Goal: Information Seeking & Learning: Learn about a topic

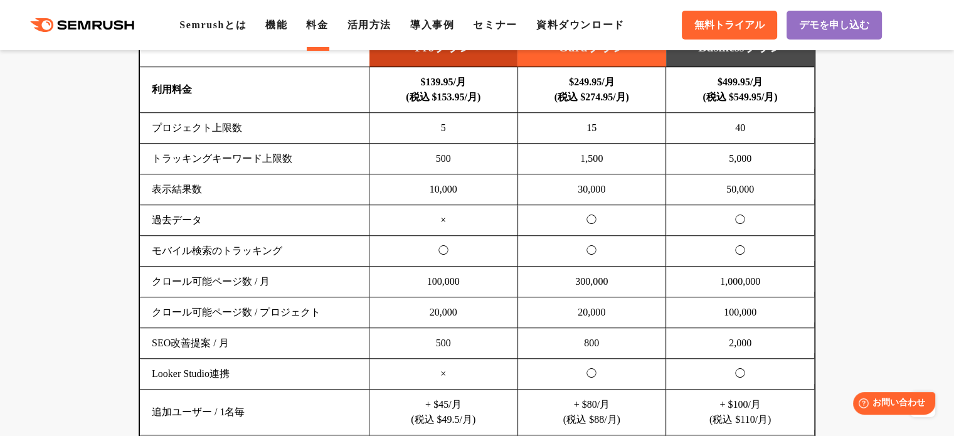
scroll to position [725, 0]
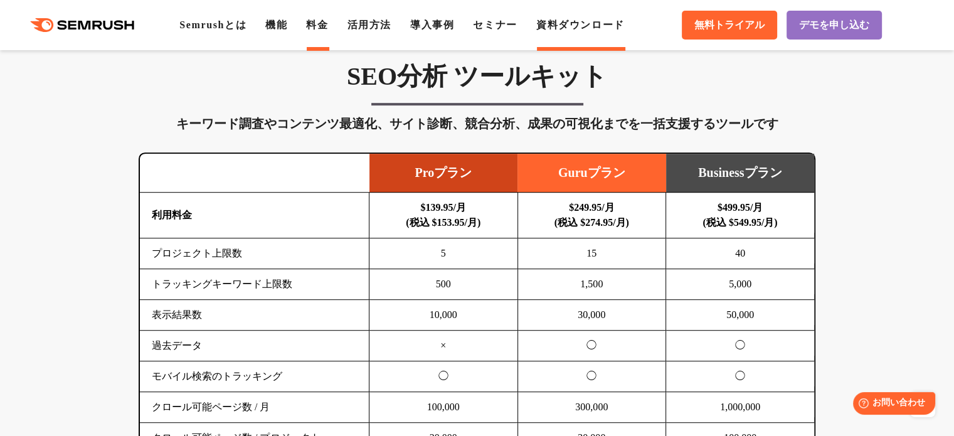
click at [589, 26] on link "資料ダウンロード" at bounding box center [580, 24] width 88 height 11
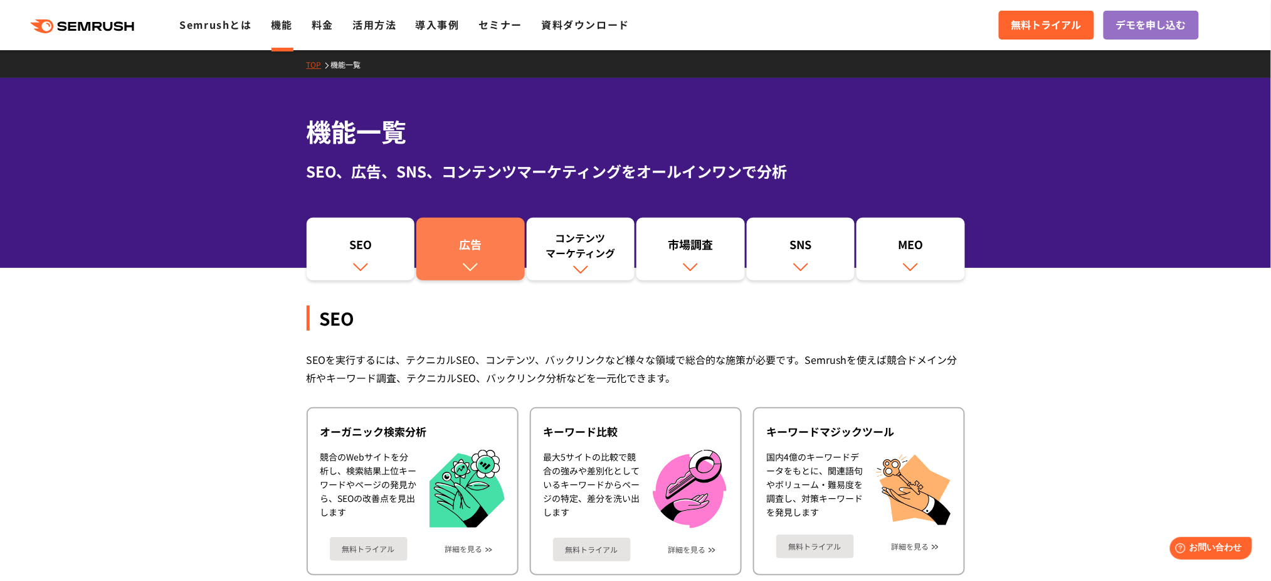
click at [474, 274] on img at bounding box center [470, 266] width 16 height 16
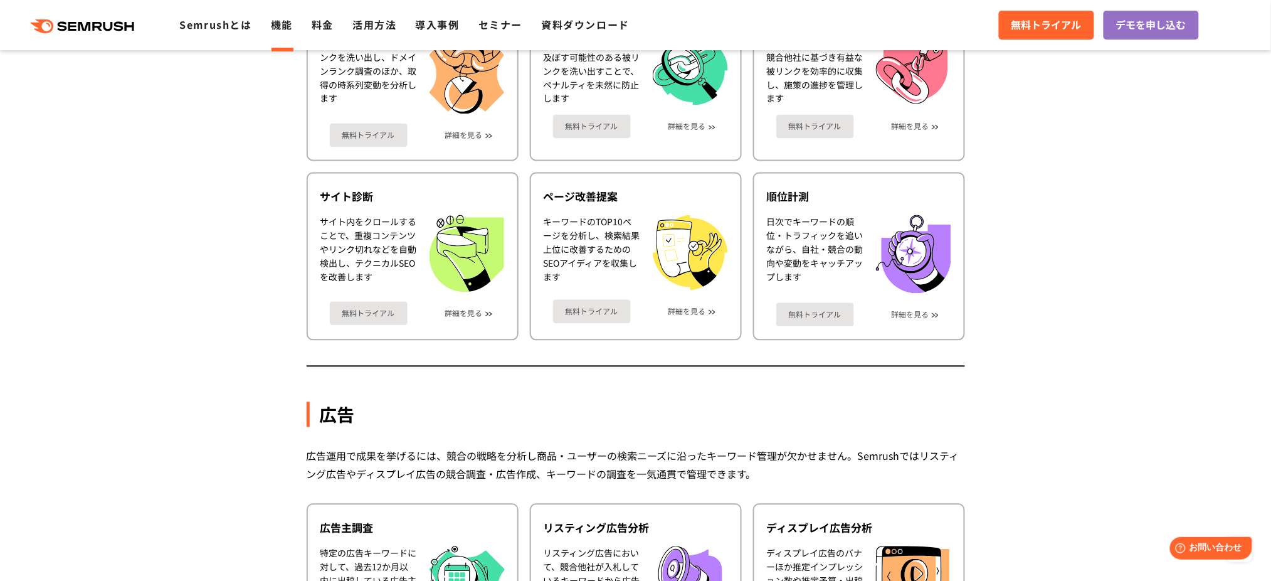
scroll to position [103, 0]
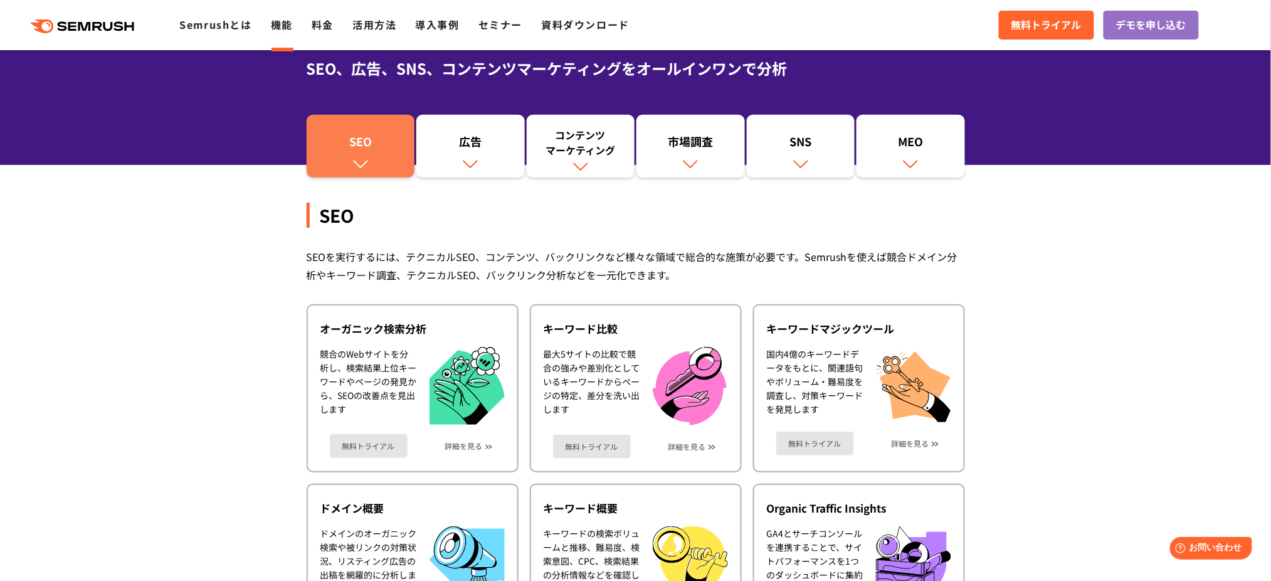
click at [377, 149] on div "SEO" at bounding box center [361, 144] width 96 height 21
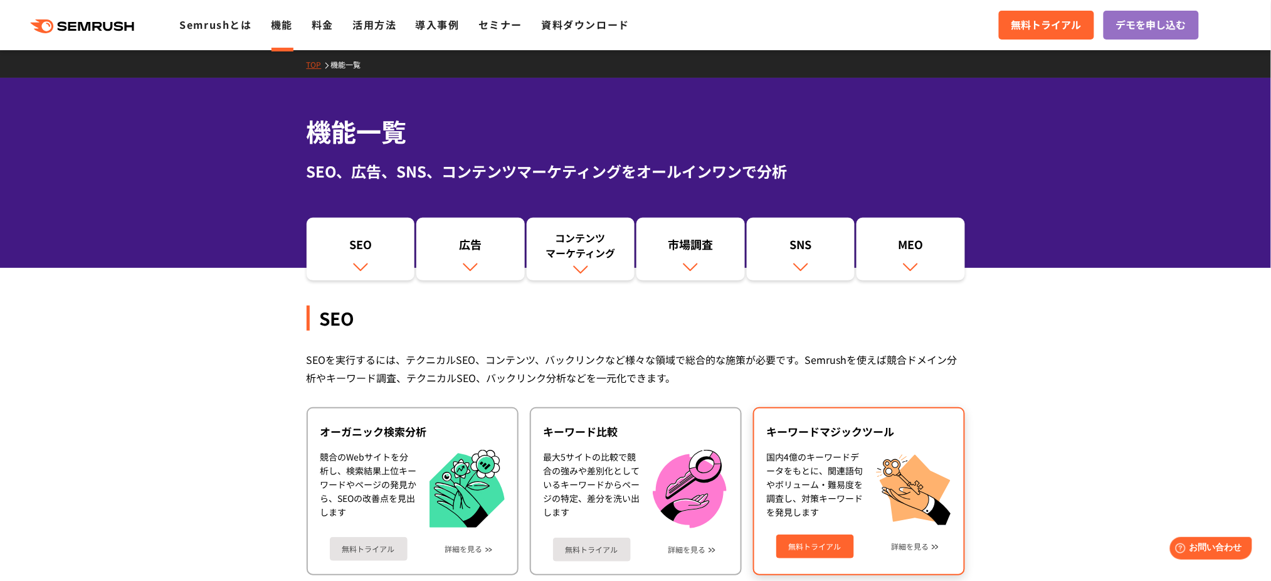
scroll to position [334, 0]
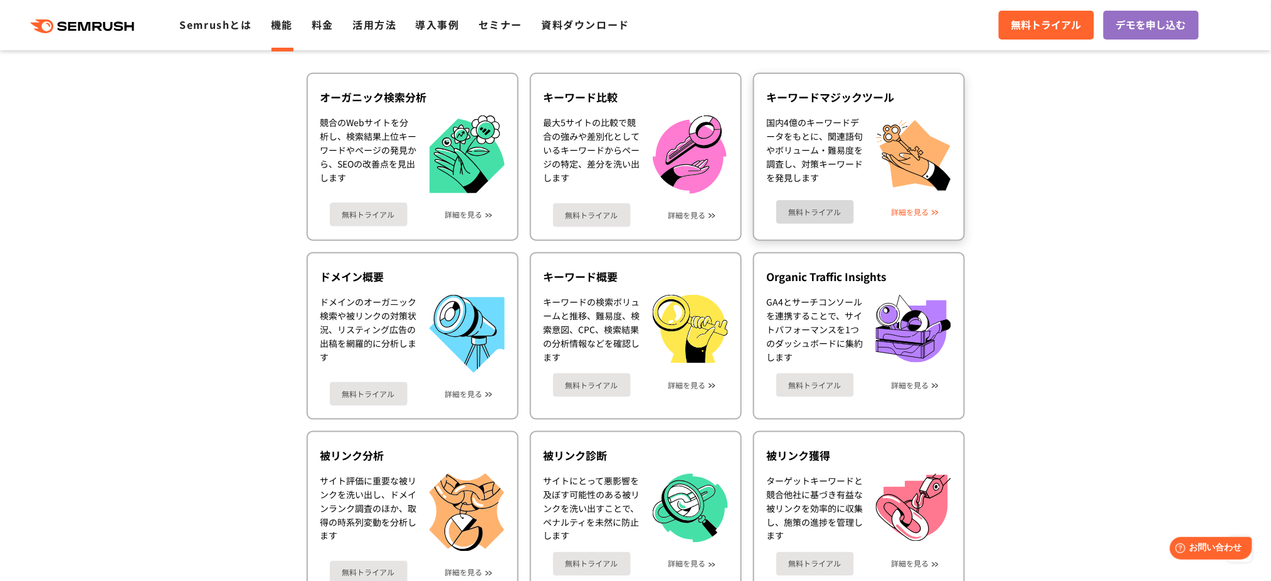
click at [909, 211] on link "詳細を見る" at bounding box center [910, 212] width 38 height 9
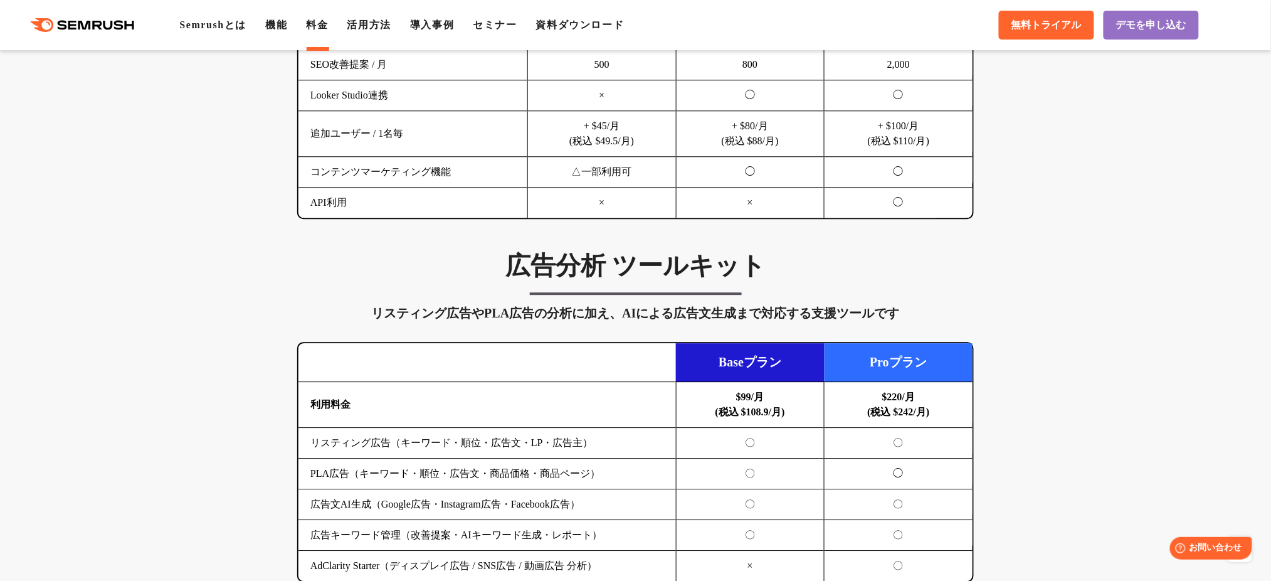
scroll to position [1296, 0]
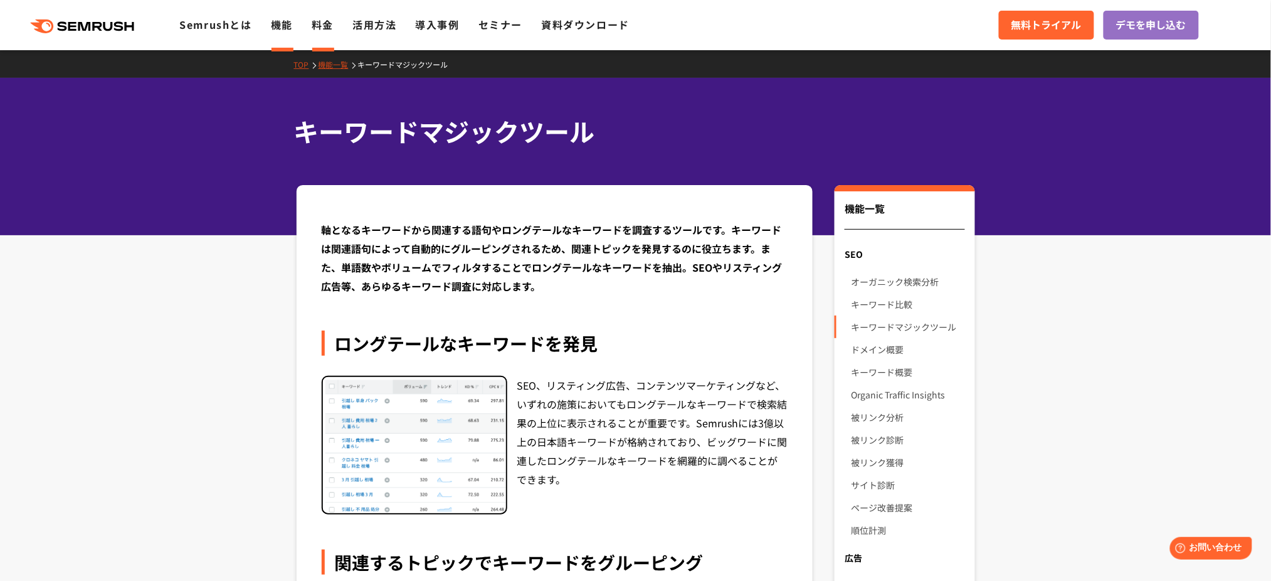
click at [320, 26] on link "料金" at bounding box center [323, 24] width 22 height 15
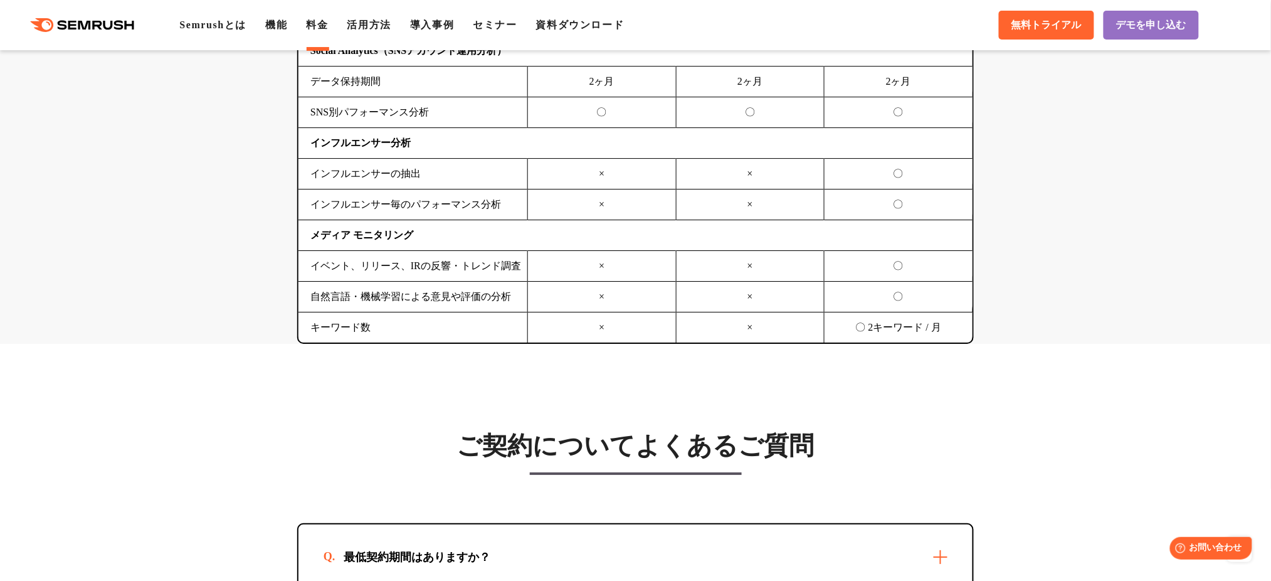
scroll to position [3511, 0]
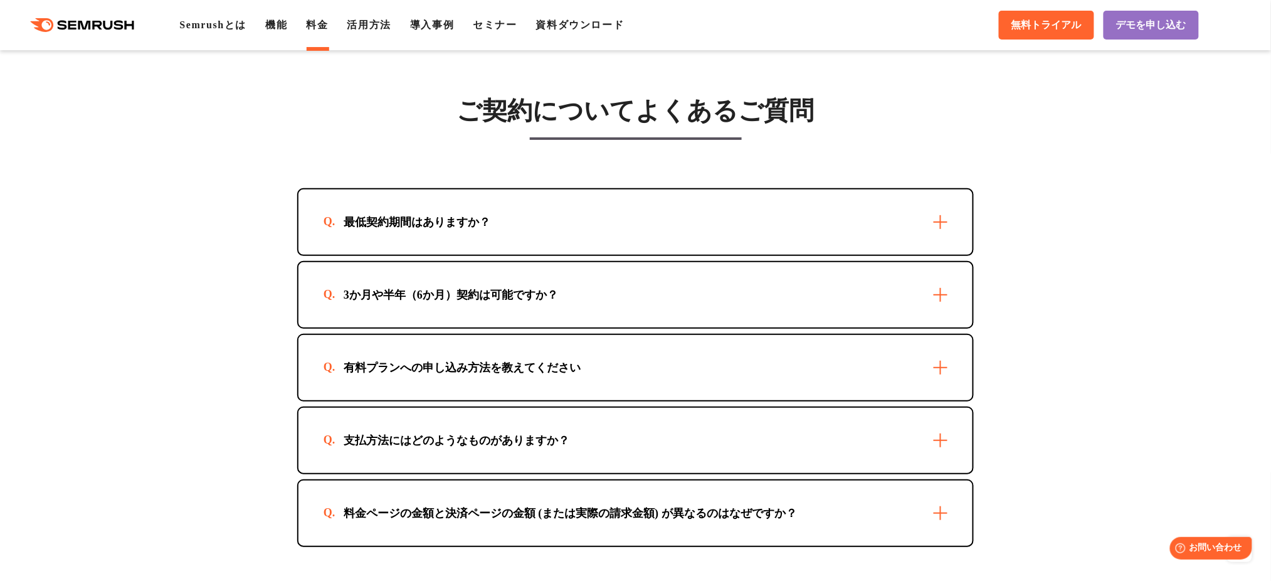
click at [943, 218] on div "最低契約期間はありますか？" at bounding box center [635, 221] width 674 height 65
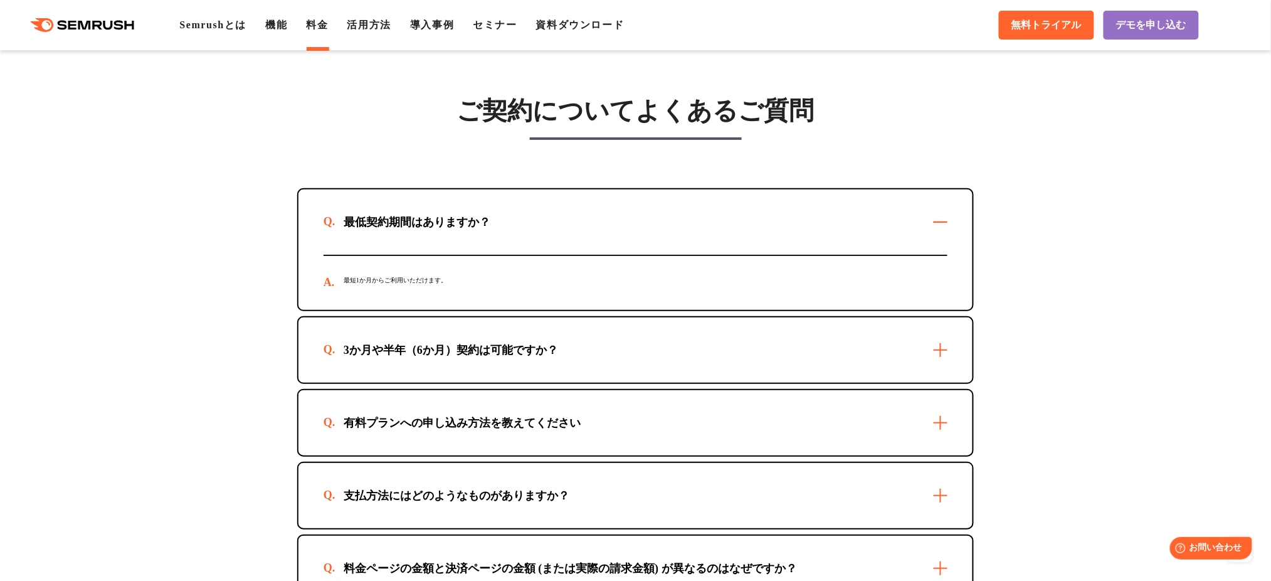
click at [960, 327] on div "3か月や半年（6か月）契約は可能ですか？" at bounding box center [635, 349] width 674 height 65
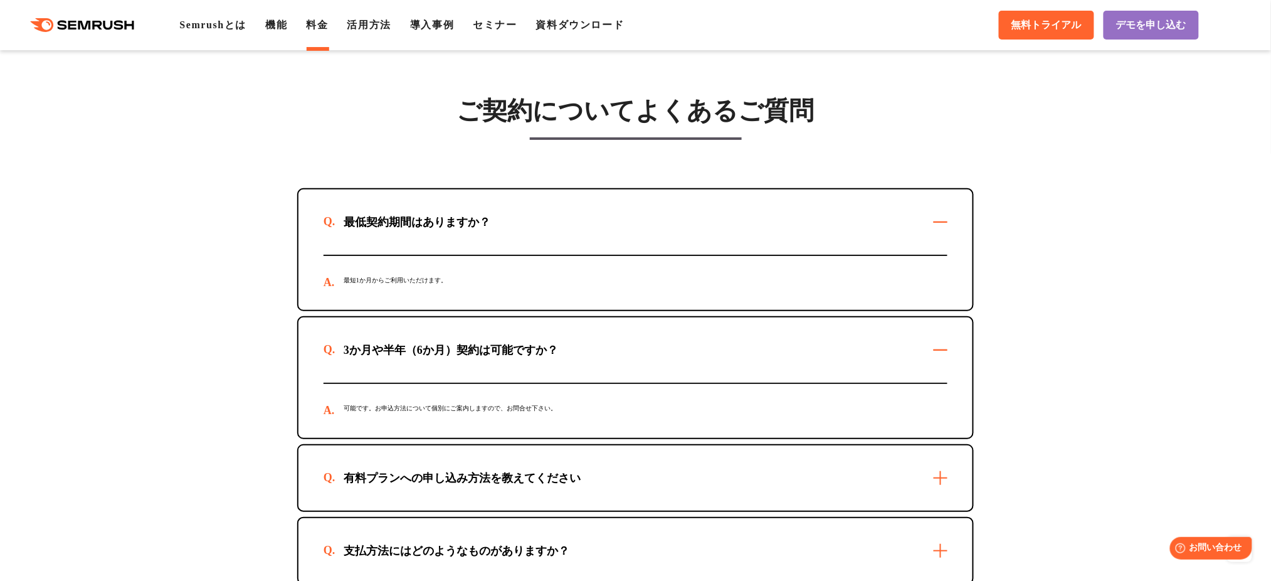
scroll to position [3677, 0]
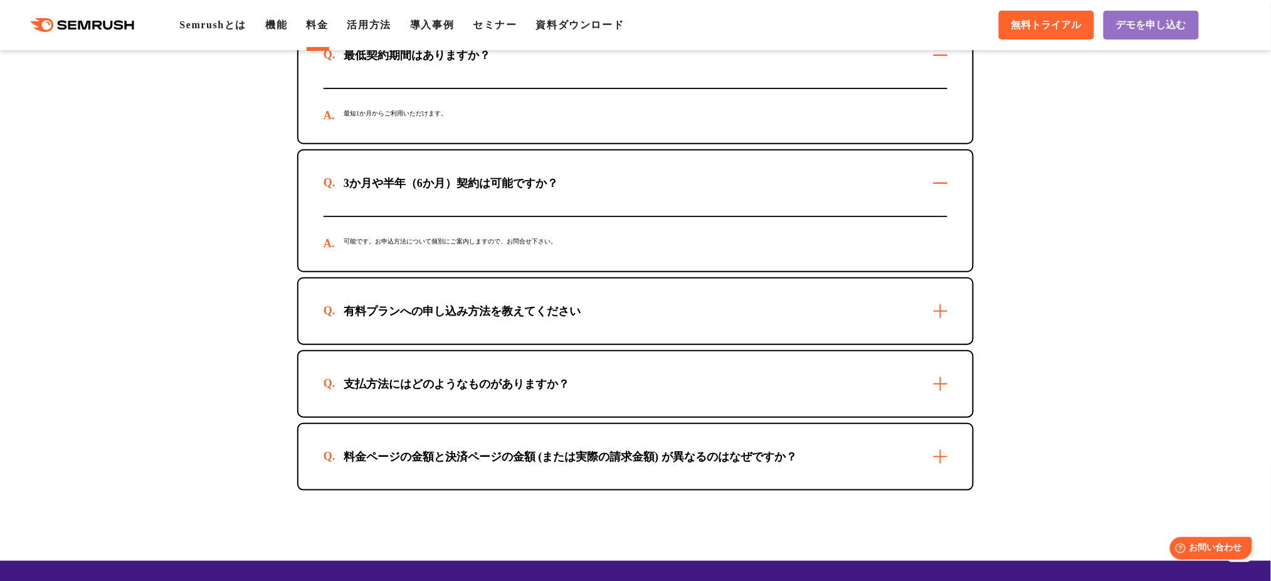
click at [935, 317] on div "有料プランへの申し込み方法を教えてください" at bounding box center [635, 310] width 674 height 65
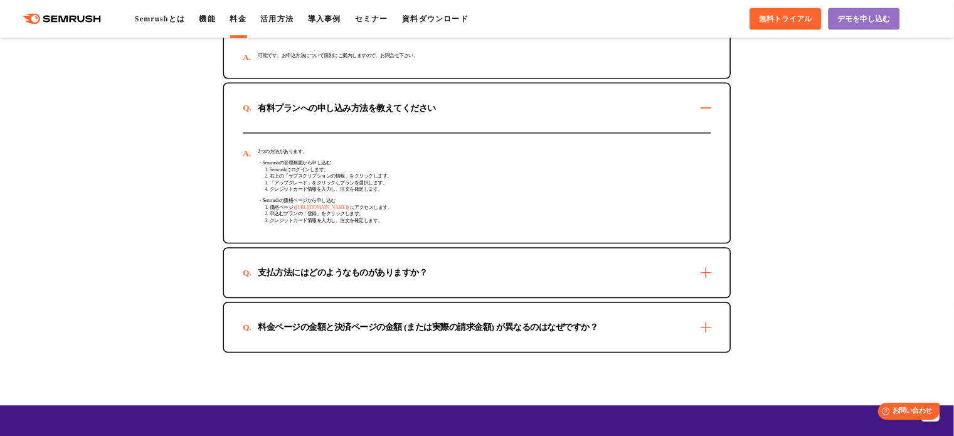
scroll to position [4012, 0]
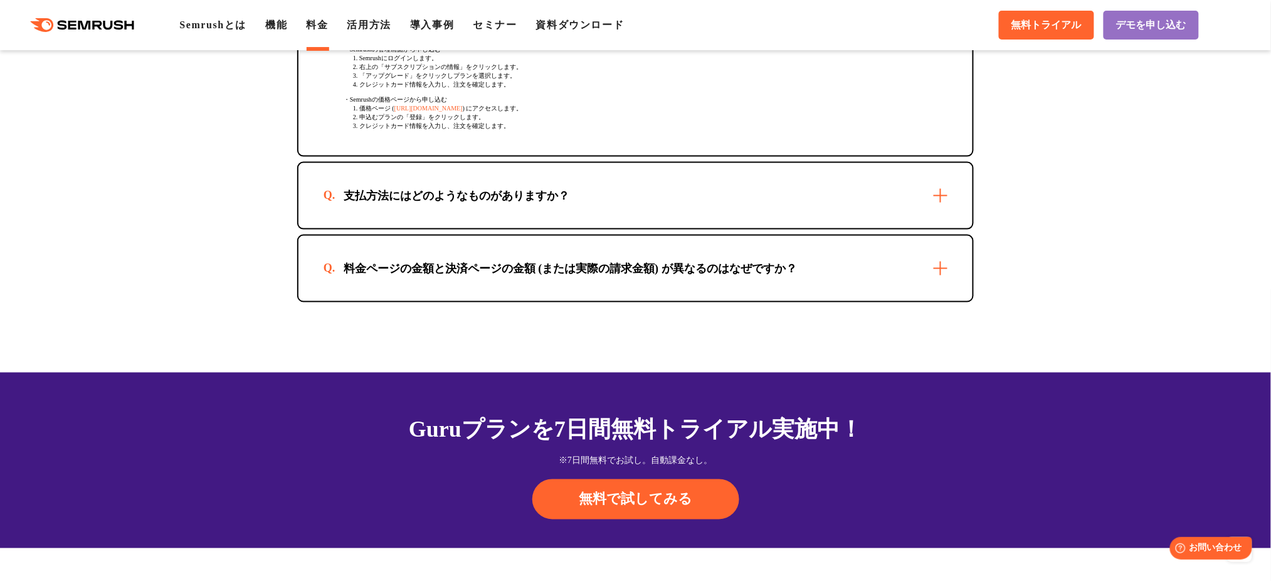
click at [933, 197] on div "支払方法にはどのようなものがありますか？" at bounding box center [635, 195] width 674 height 65
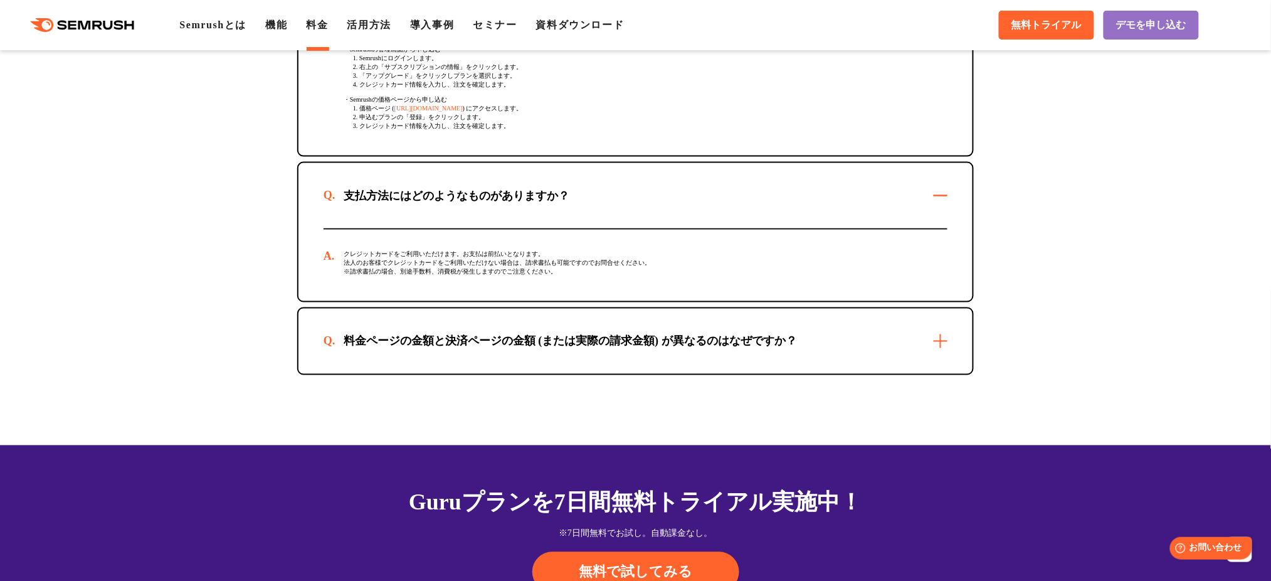
click at [928, 347] on div "料金ページの金額と決済ページの金額 (または実際の請求金額) が異なるのはなぜですか？" at bounding box center [635, 340] width 674 height 65
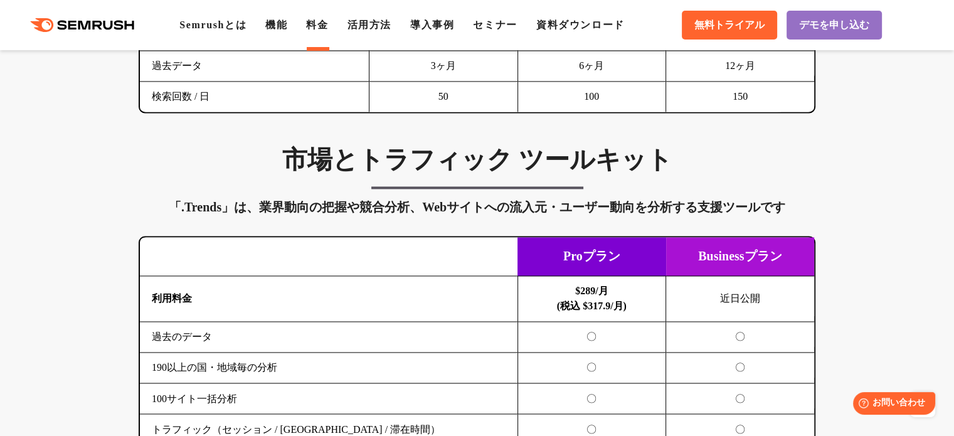
scroll to position [2132, 0]
